Goal: Navigation & Orientation: Find specific page/section

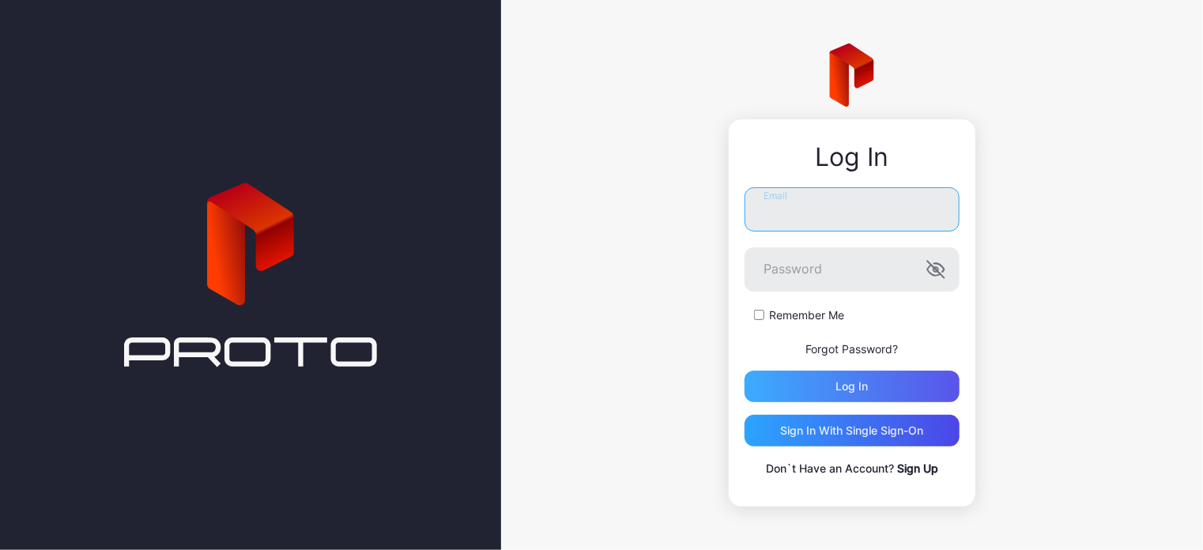
type input "**********"
click at [853, 388] on div "Log in" at bounding box center [852, 386] width 32 height 13
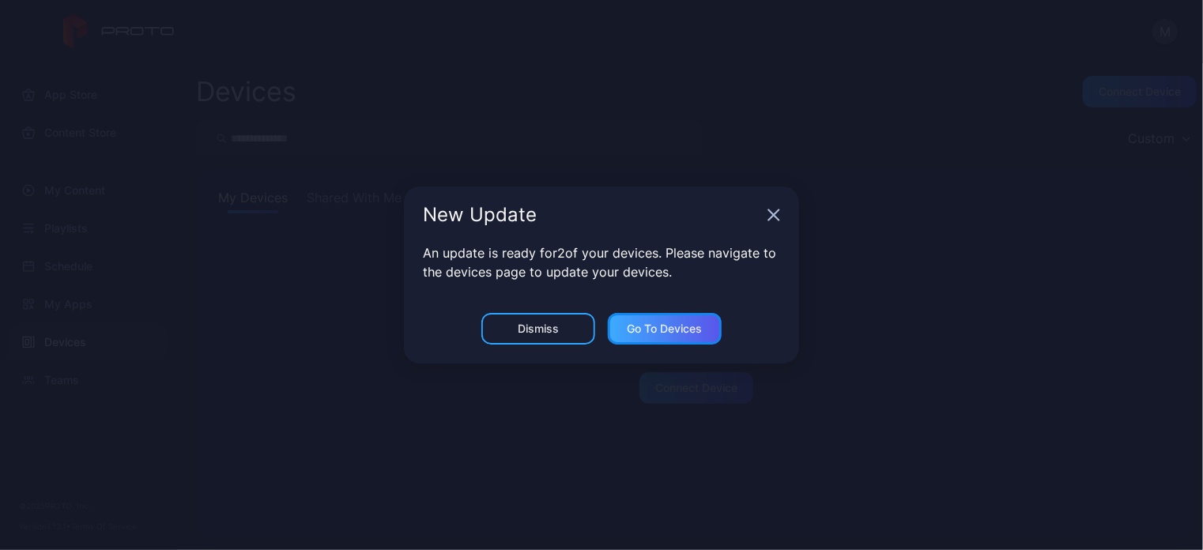
click at [632, 328] on div "Go to devices" at bounding box center [665, 328] width 75 height 13
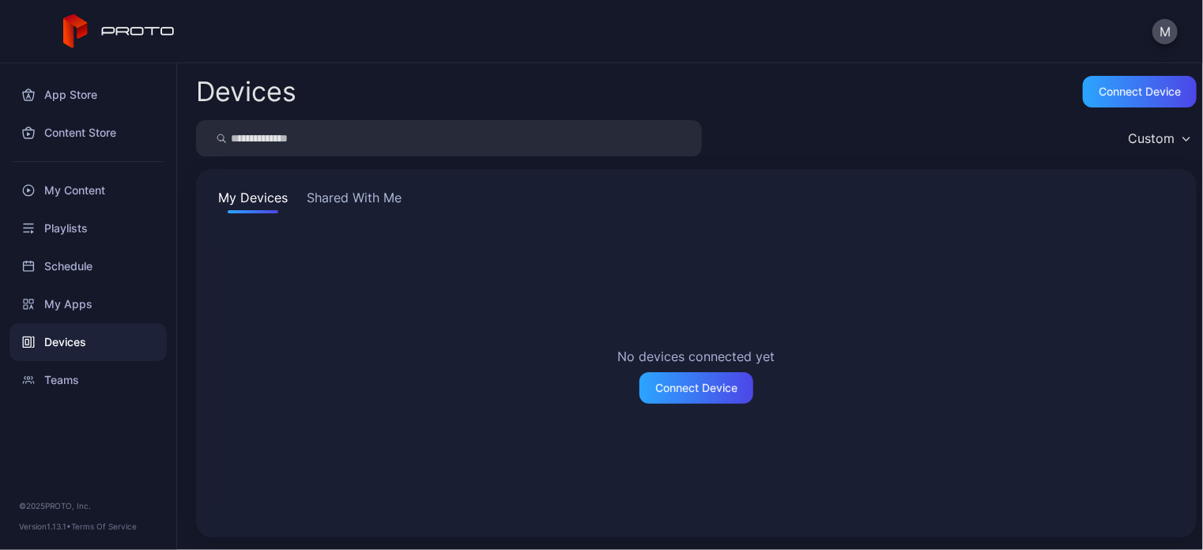
click at [322, 198] on button "Shared With Me" at bounding box center [353, 200] width 101 height 25
